Goal: Transaction & Acquisition: Purchase product/service

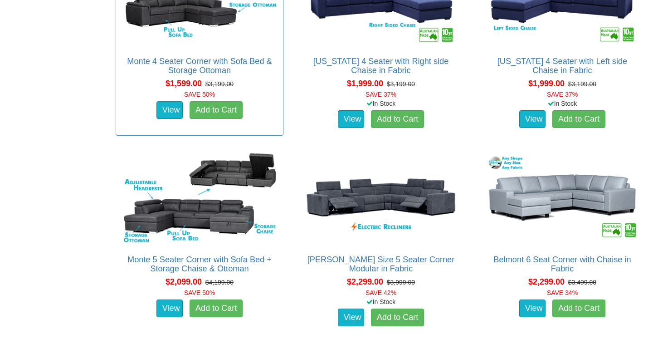
scroll to position [631, 0]
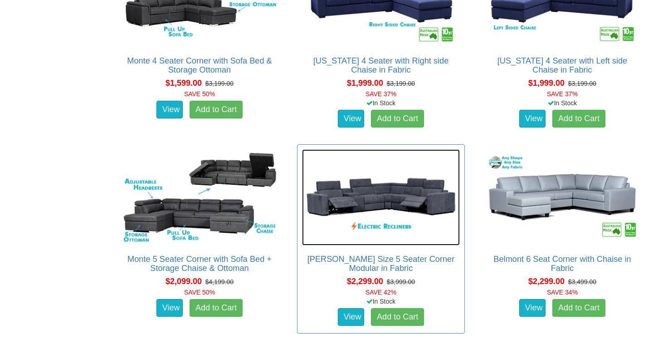
click at [384, 212] on img at bounding box center [381, 197] width 158 height 97
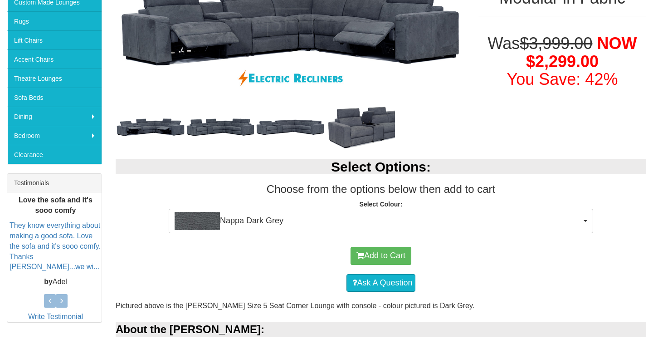
scroll to position [225, 0]
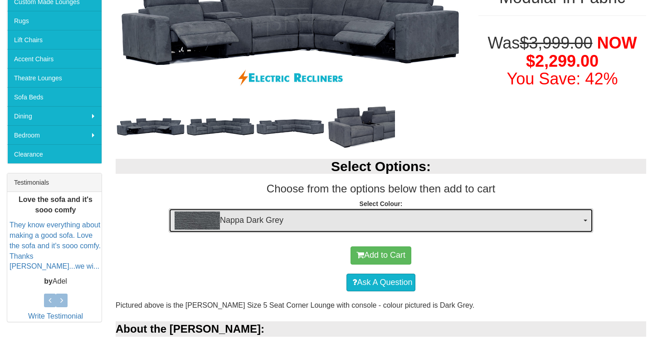
click at [382, 223] on span "Nappa Dark Grey" at bounding box center [378, 220] width 407 height 18
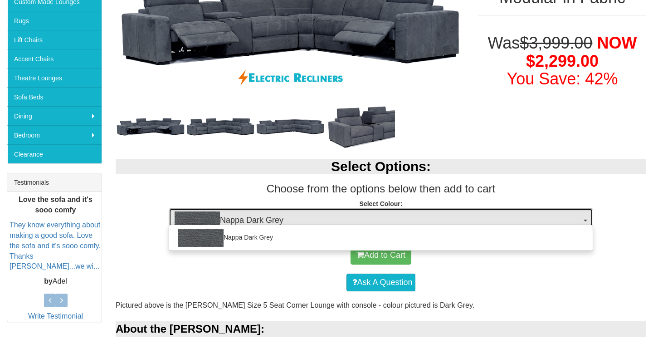
click at [374, 217] on span "Nappa Dark Grey" at bounding box center [378, 220] width 407 height 18
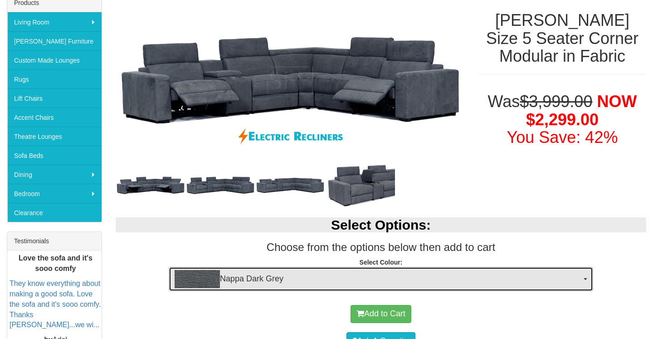
scroll to position [164, 0]
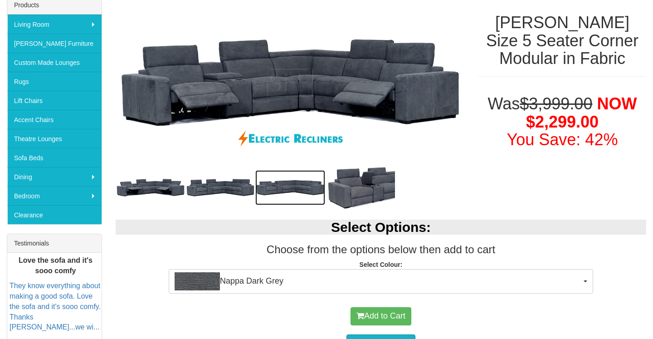
click at [273, 181] on img at bounding box center [290, 187] width 70 height 35
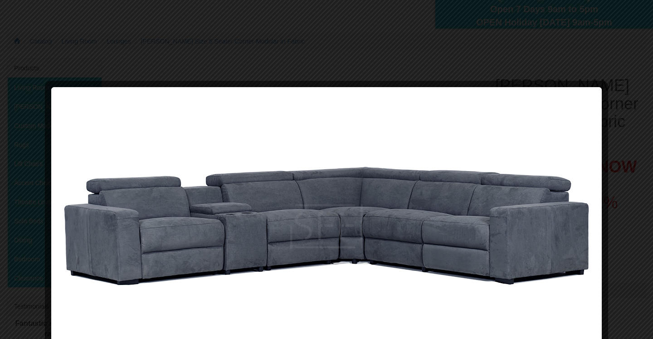
scroll to position [103, 0]
